Goal: Transaction & Acquisition: Purchase product/service

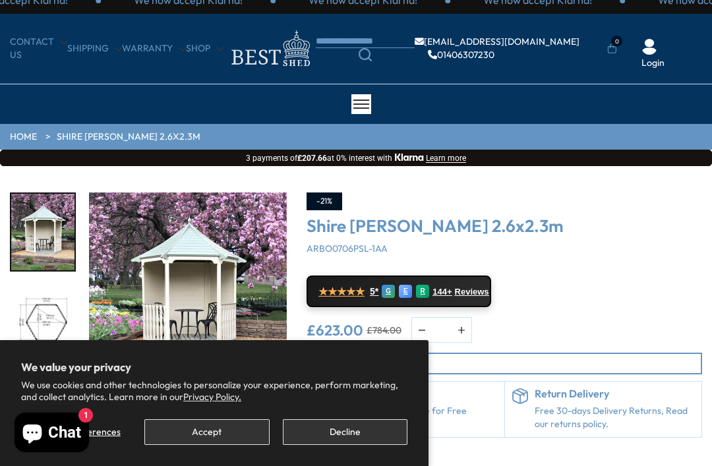
scroll to position [15, 0]
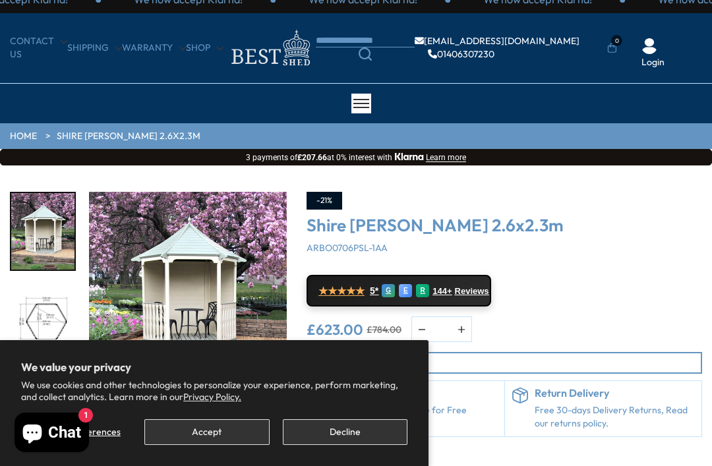
click at [253, 319] on img "1 / 8" at bounding box center [188, 291] width 198 height 198
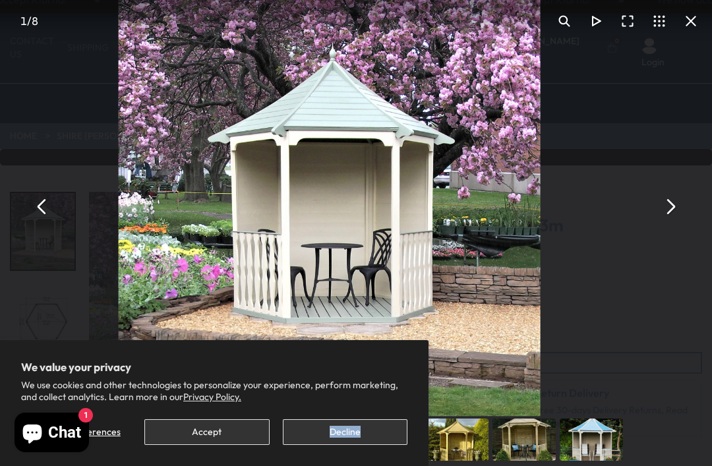
click at [51, 223] on button "You can close this modal content with the ESC key" at bounding box center [42, 207] width 32 height 32
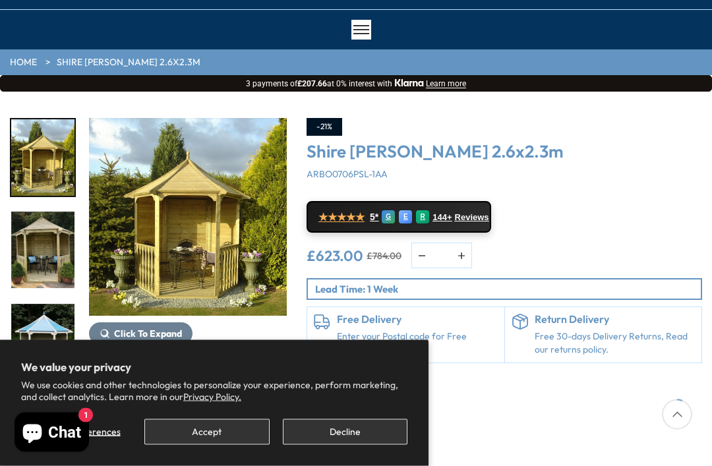
scroll to position [89, 0]
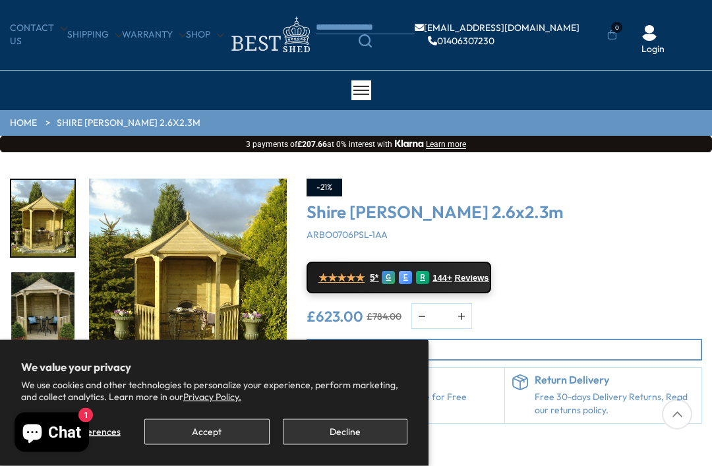
scroll to position [57, 0]
